Goal: Information Seeking & Learning: Learn about a topic

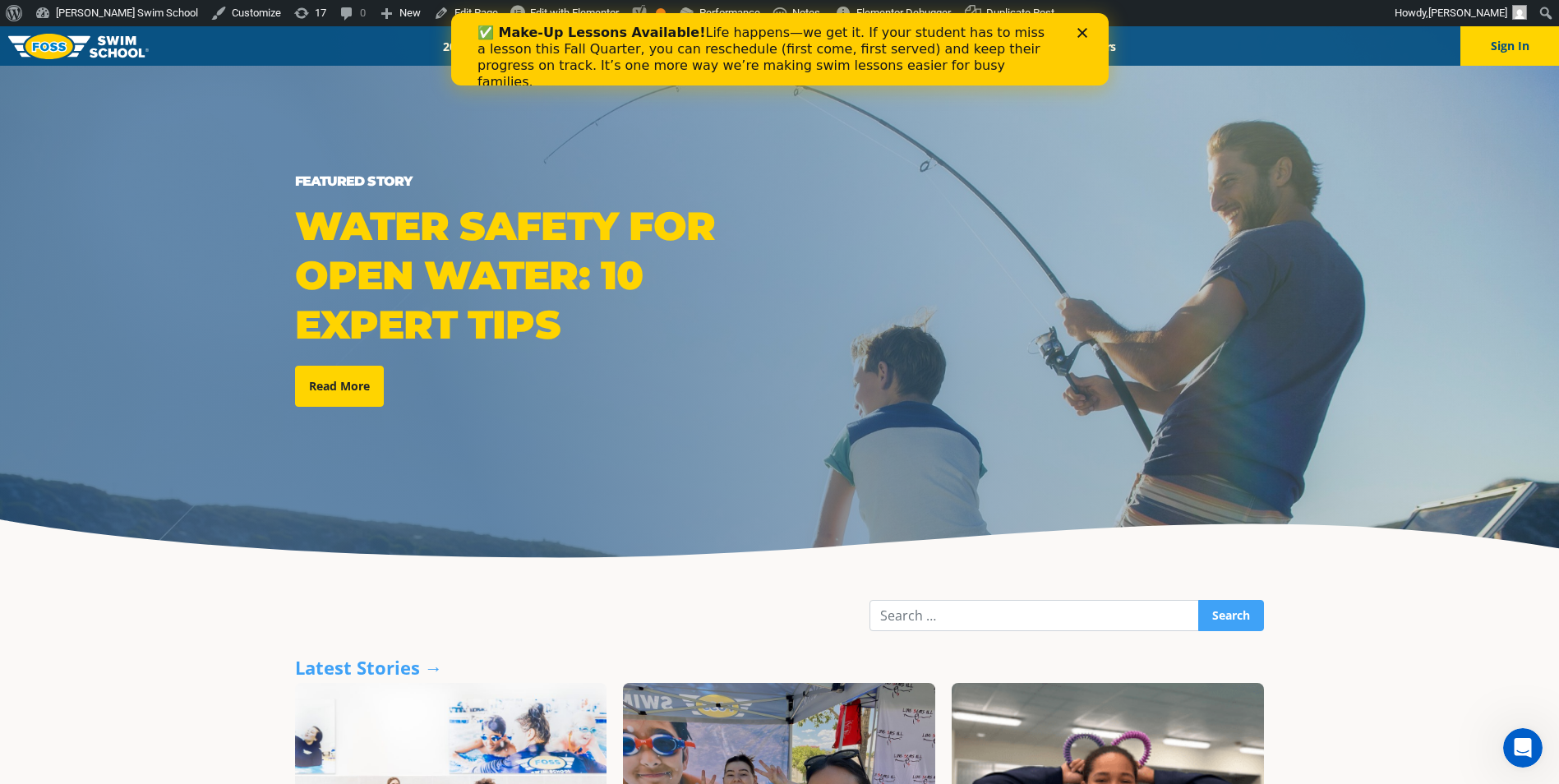
drag, startPoint x: 1072, startPoint y: 26, endPoint x: 1101, endPoint y: 73, distance: 55.2
click at [1072, 26] on div "✅ Make-Up Lessons Available! Life happens—we get it. If your student has to mis…" at bounding box center [779, 57] width 605 height 75
click at [1043, 615] on input "Search" at bounding box center [1034, 615] width 330 height 31
click at [1078, 616] on input "Search" at bounding box center [1034, 615] width 330 height 31
type input "quarter"
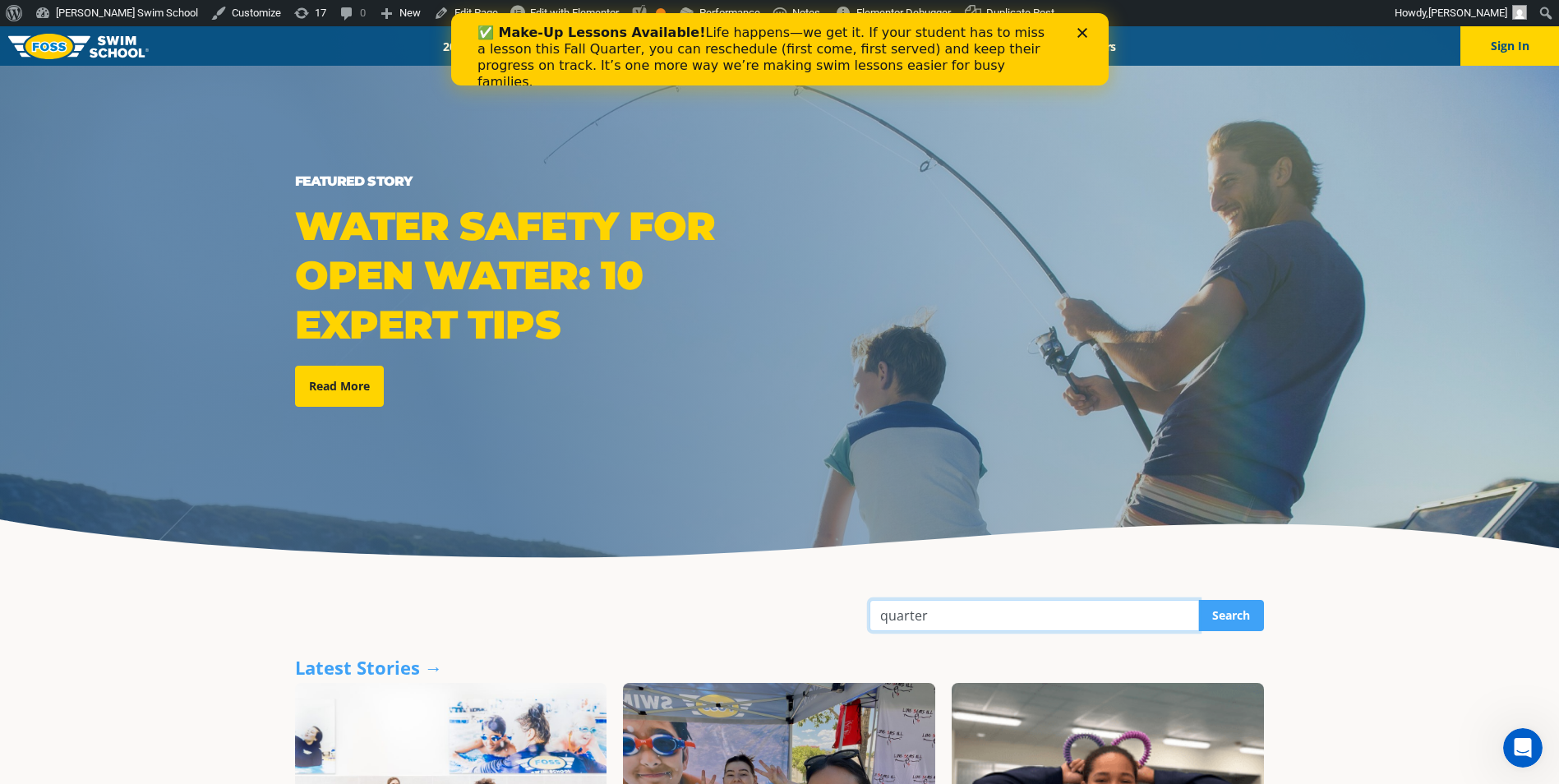
click at [1198, 600] on input "Search" at bounding box center [1231, 615] width 66 height 31
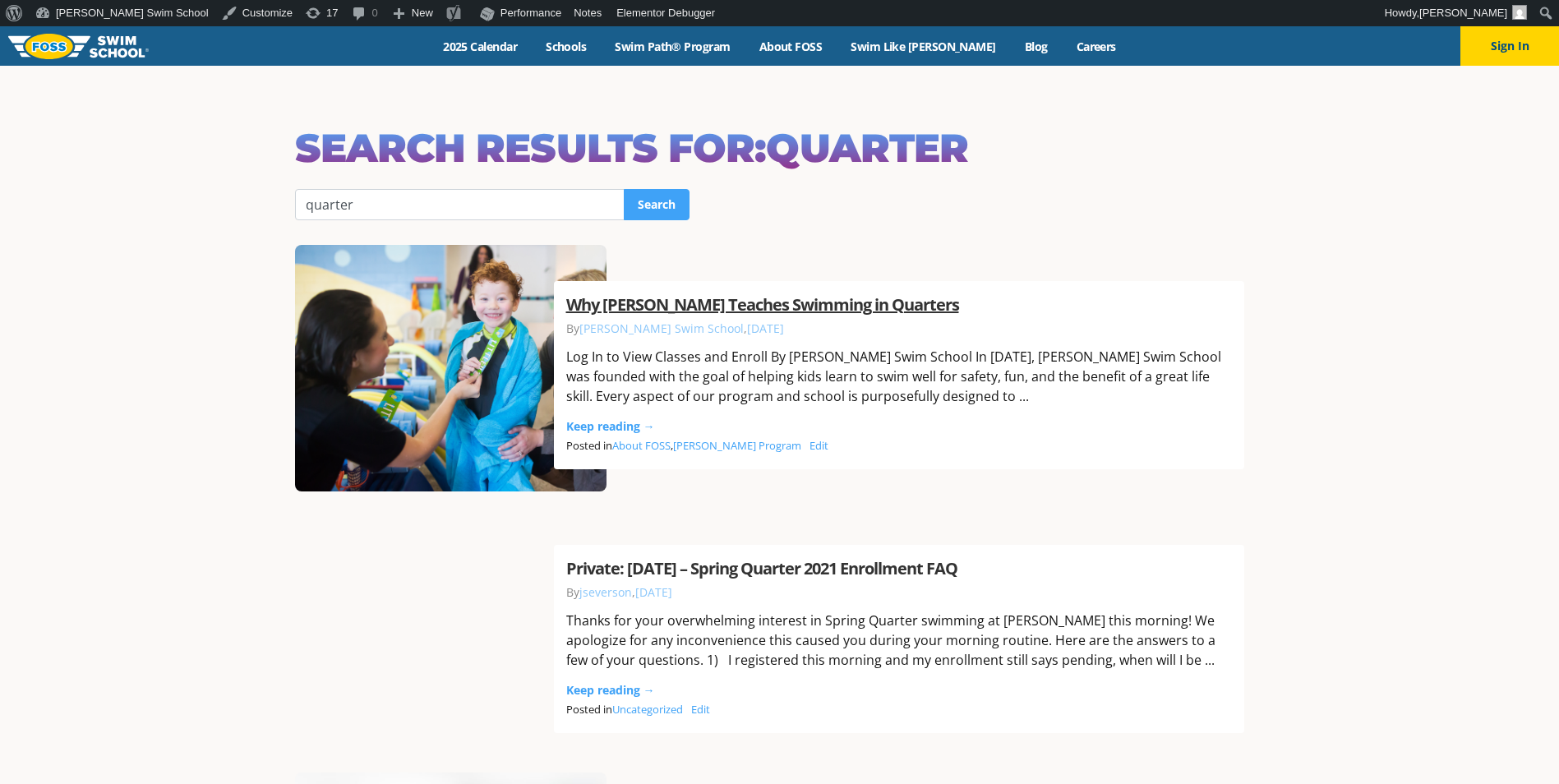
click at [822, 305] on link "Why FOSS Teaches Swimming in Quarters" at bounding box center [762, 305] width 392 height 22
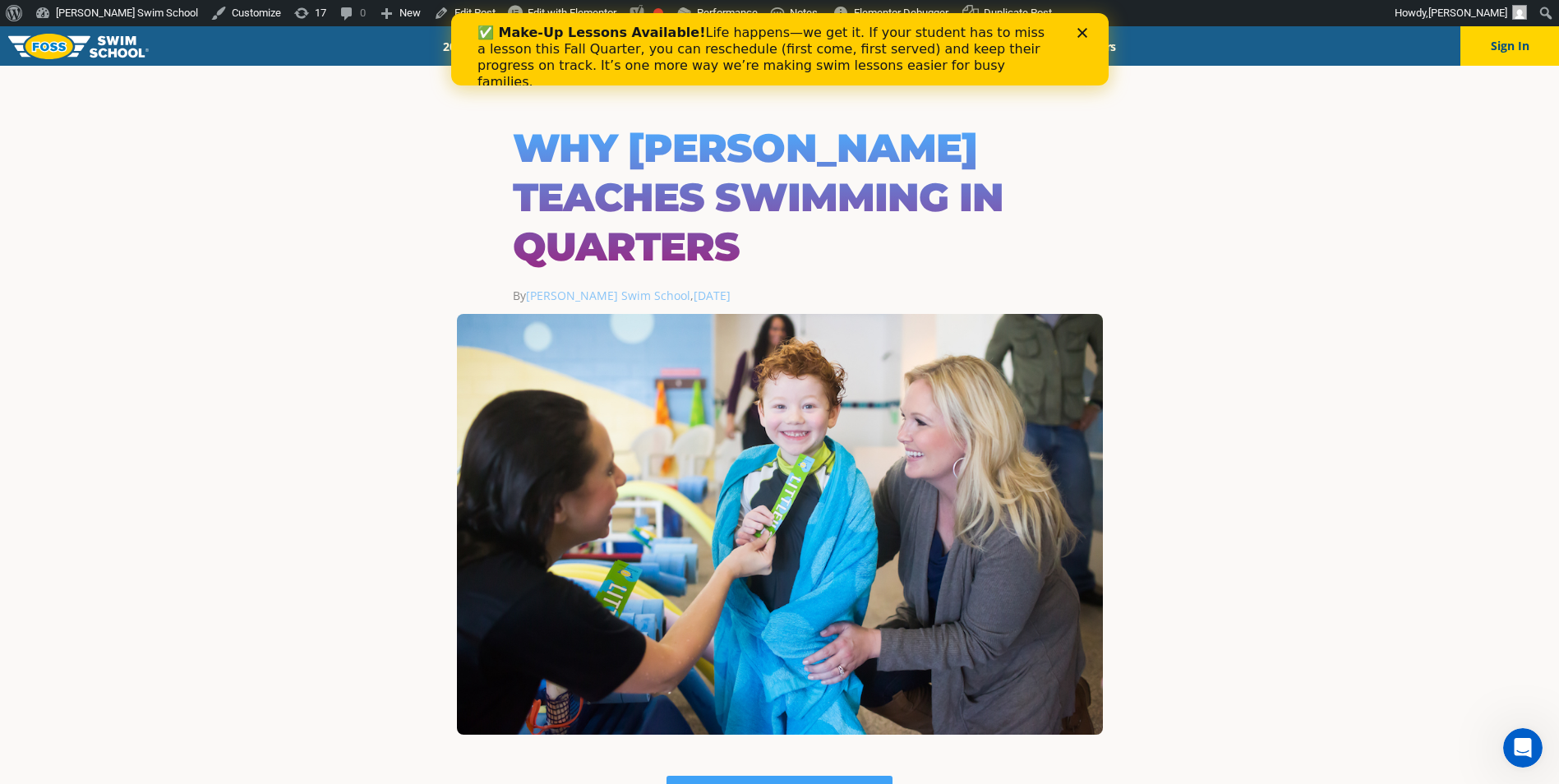
click at [1084, 35] on polygon "Close" at bounding box center [1081, 33] width 10 height 10
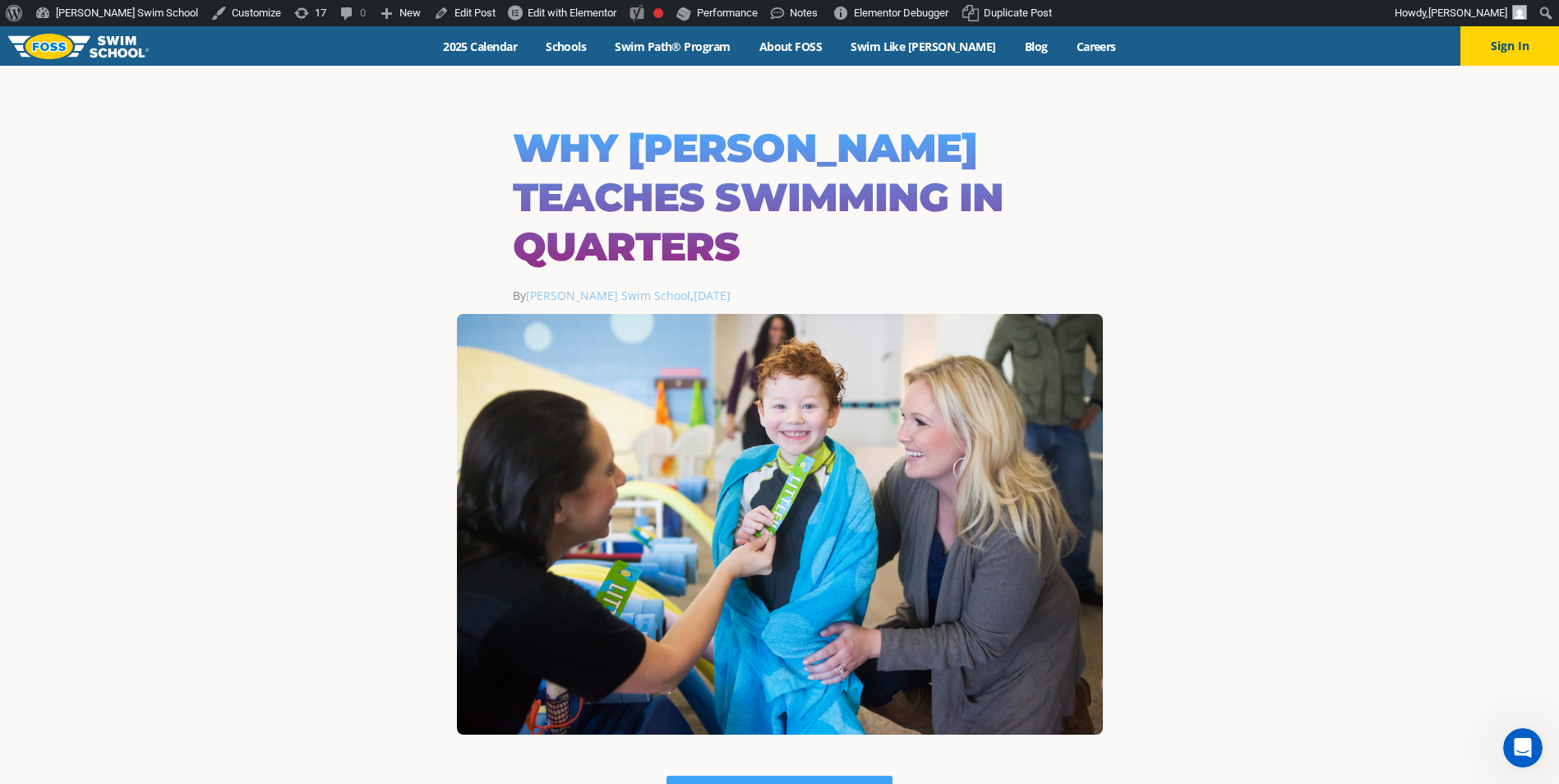
click at [1010, 54] on div "Menu 2025 Calendar Schools Swim Path® Program About FOSS Swim Like Regan Blog C…" at bounding box center [780, 46] width 1559 height 40
click at [1011, 47] on link "Blog" at bounding box center [1036, 46] width 52 height 15
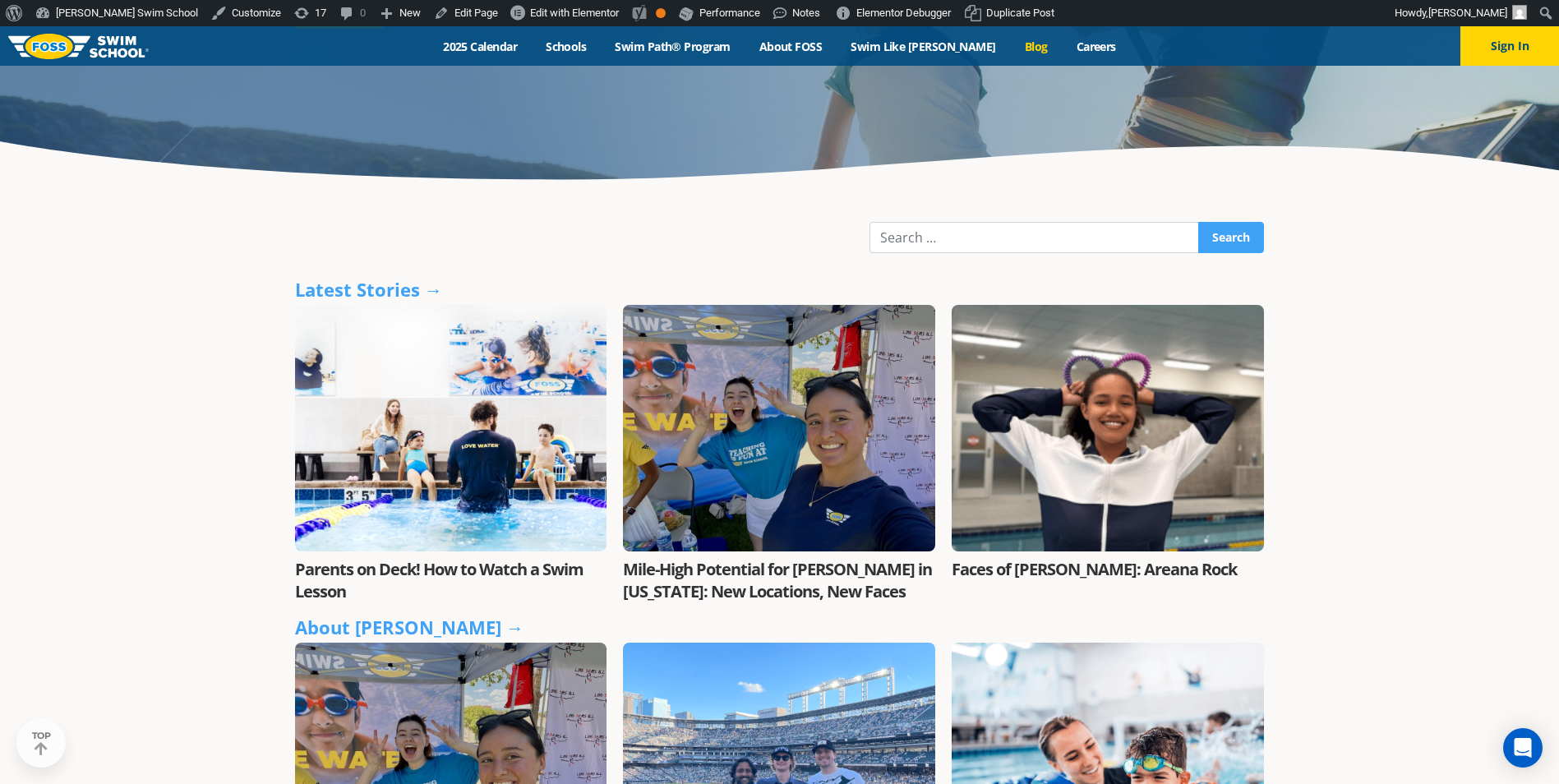
scroll to position [411, 0]
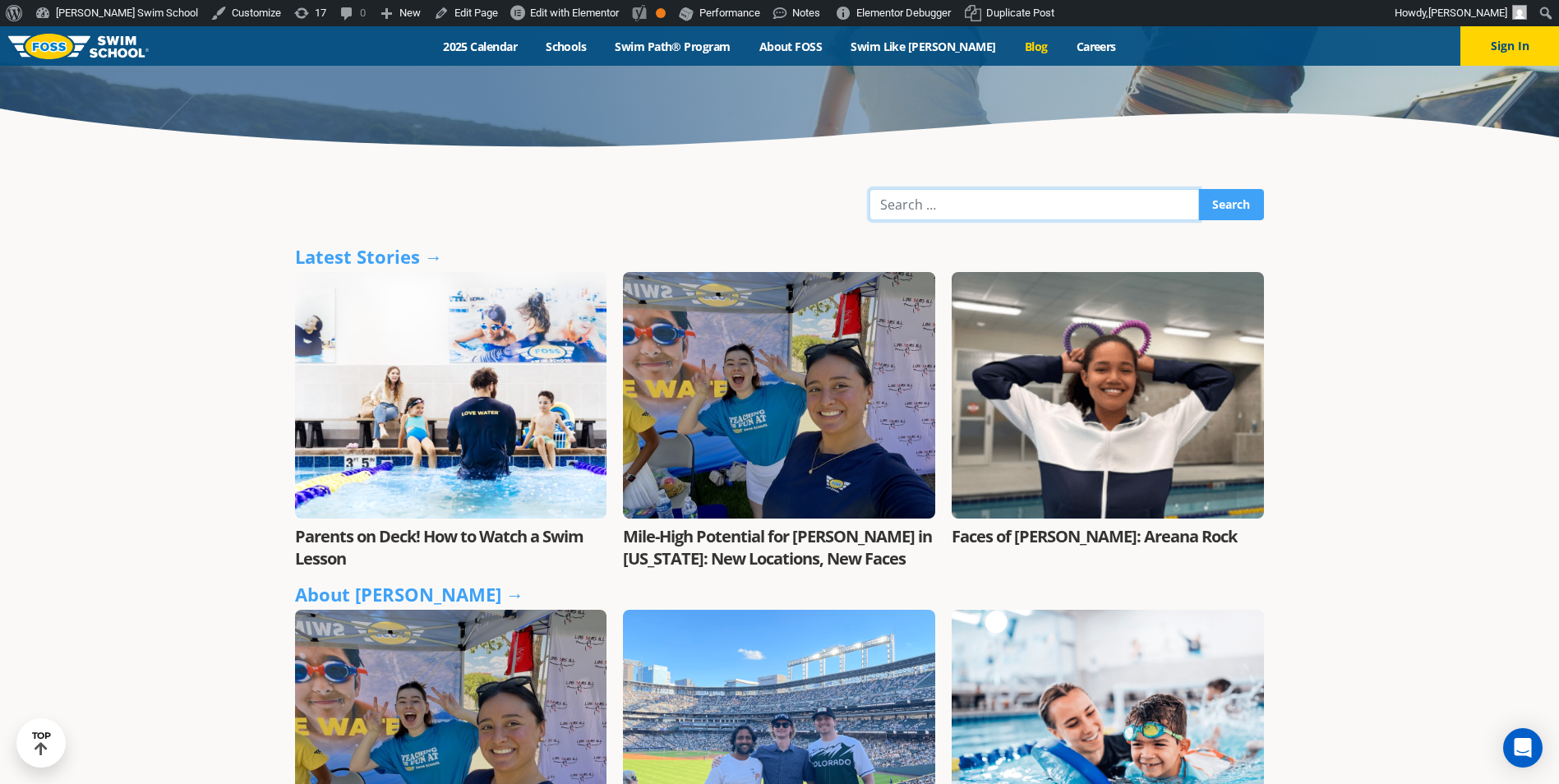
click at [1032, 209] on input "Search" at bounding box center [1034, 205] width 330 height 31
type input "unique"
click at [1198, 189] on input "Search" at bounding box center [1231, 205] width 66 height 31
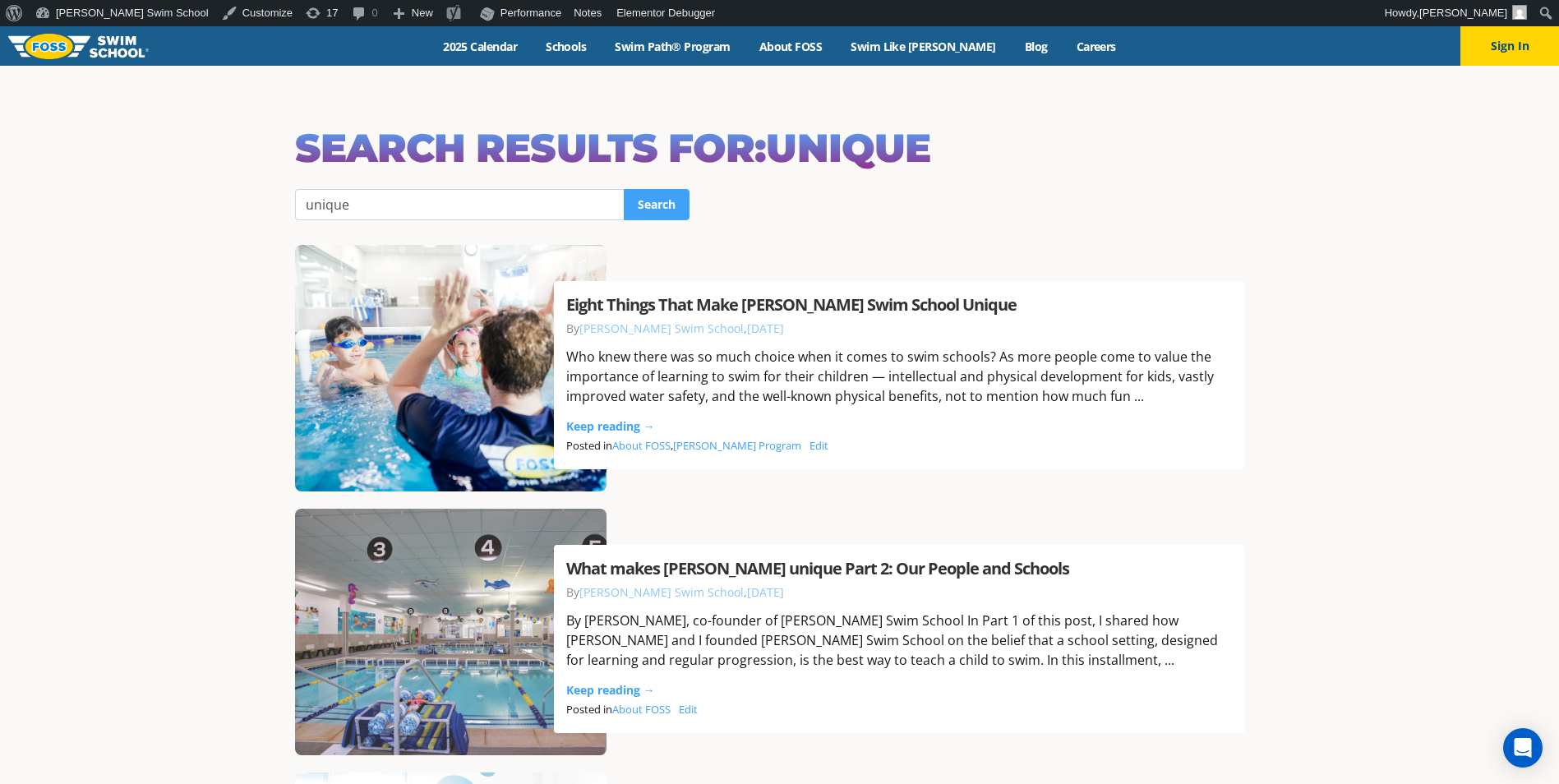
drag, startPoint x: 765, startPoint y: 288, endPoint x: 808, endPoint y: 249, distance: 58.1
drag, startPoint x: 350, startPoint y: 198, endPoint x: 212, endPoint y: 195, distance: 138.0
type input "quarter"
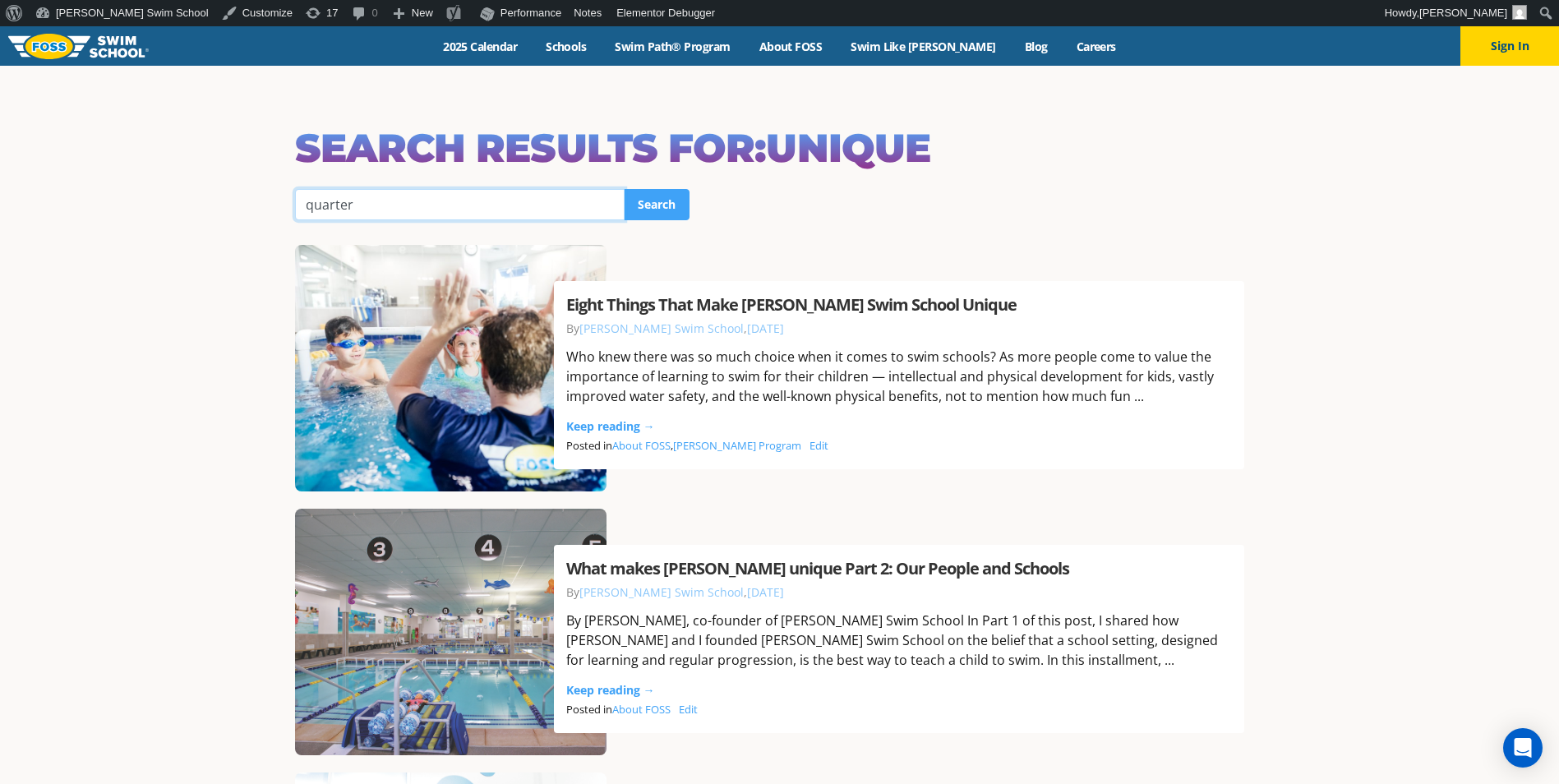
click at [624, 189] on input "Search" at bounding box center [656, 205] width 66 height 31
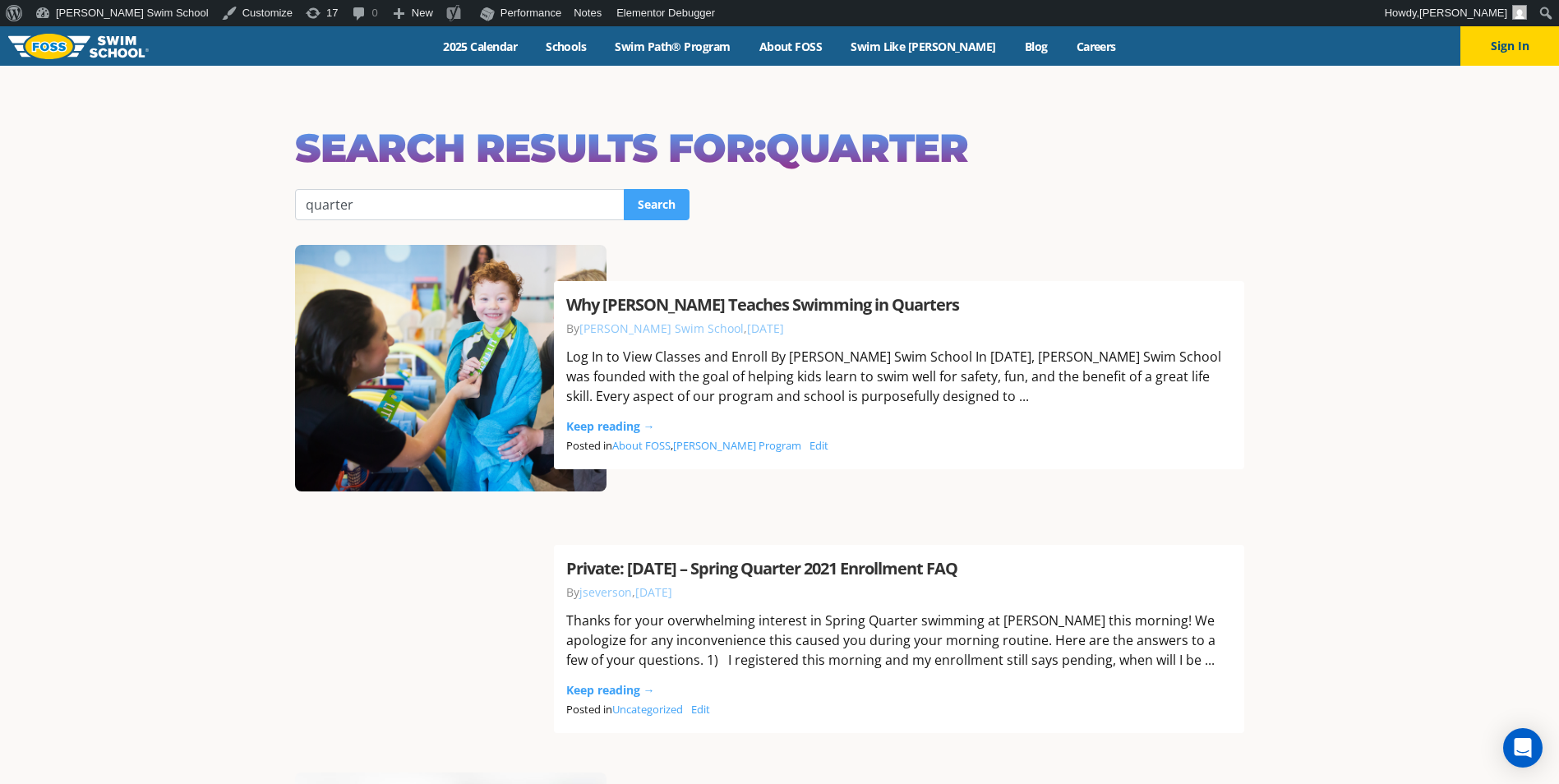
click at [673, 58] on div "Menu 2025 Calendar Schools Swim Path® Program About FOSS Swim Like Regan Blog C…" at bounding box center [780, 46] width 1559 height 40
click at [675, 49] on link "Swim Path® Program" at bounding box center [673, 46] width 144 height 15
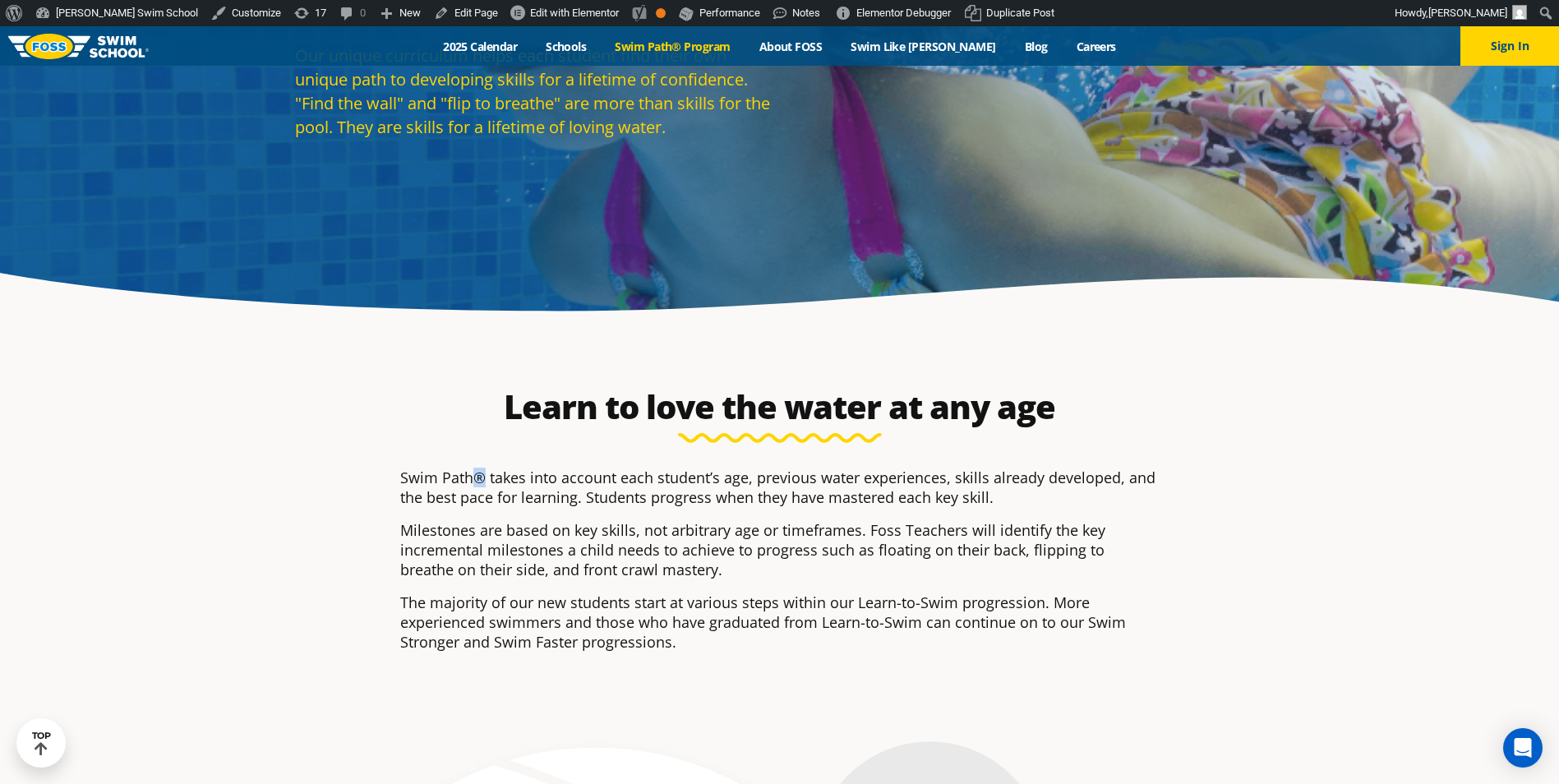
drag, startPoint x: 486, startPoint y: 481, endPoint x: 474, endPoint y: 479, distance: 12.2
click at [474, 479] on p "Swim Path® takes into account each student’s age, previous water experiences, s…" at bounding box center [780, 488] width 760 height 40
copy p "®"
click at [655, 516] on div "Swim Path® takes into account each student’s age, previous water experiences, s…" at bounding box center [780, 559] width 760 height 184
drag, startPoint x: 487, startPoint y: 480, endPoint x: 471, endPoint y: 479, distance: 16.0
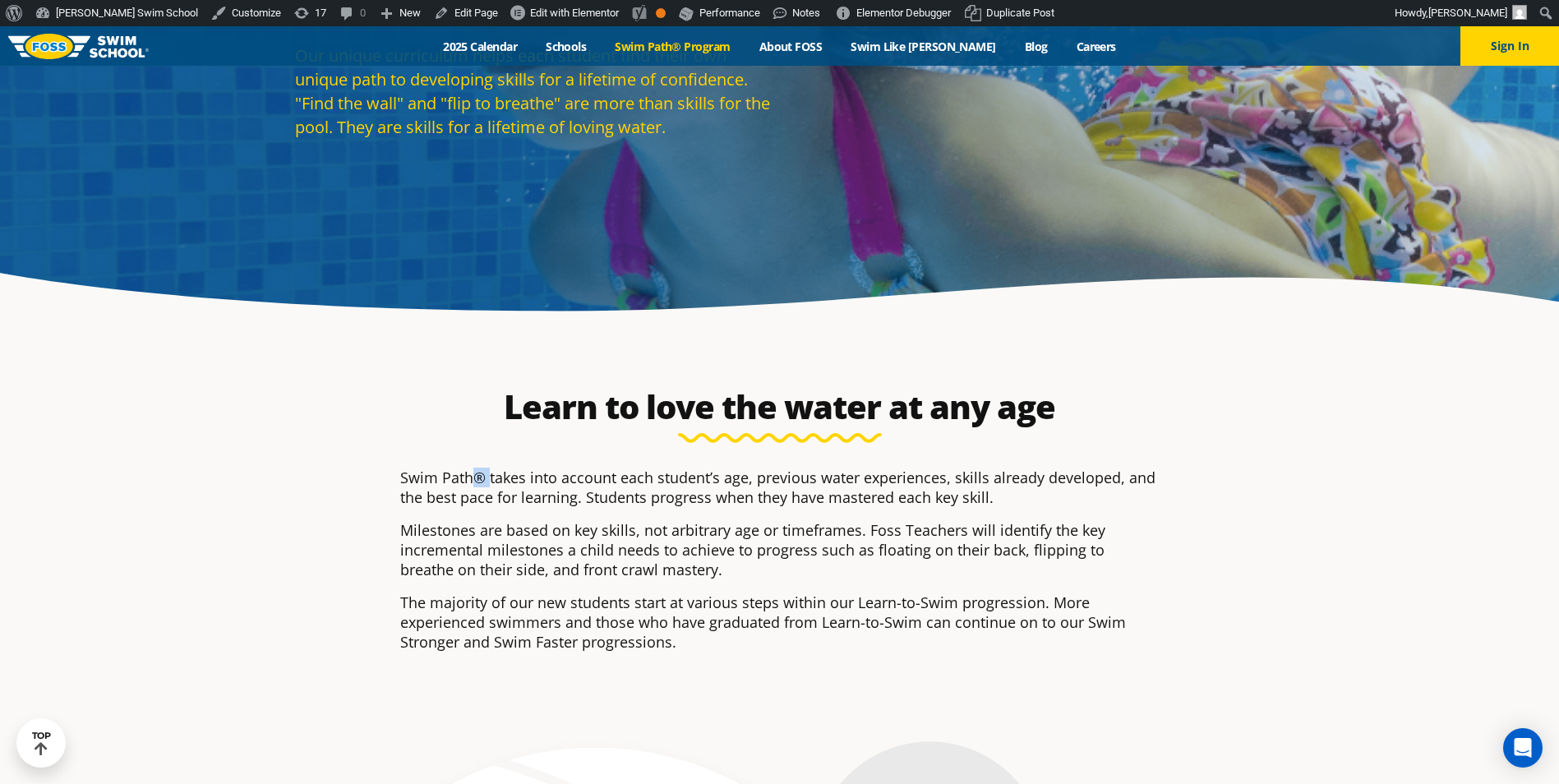
click at [471, 479] on p "Swim Path® takes into account each student’s age, previous water experiences, s…" at bounding box center [780, 488] width 760 height 40
copy p "®"
